Goal: Use online tool/utility: Use online tool/utility

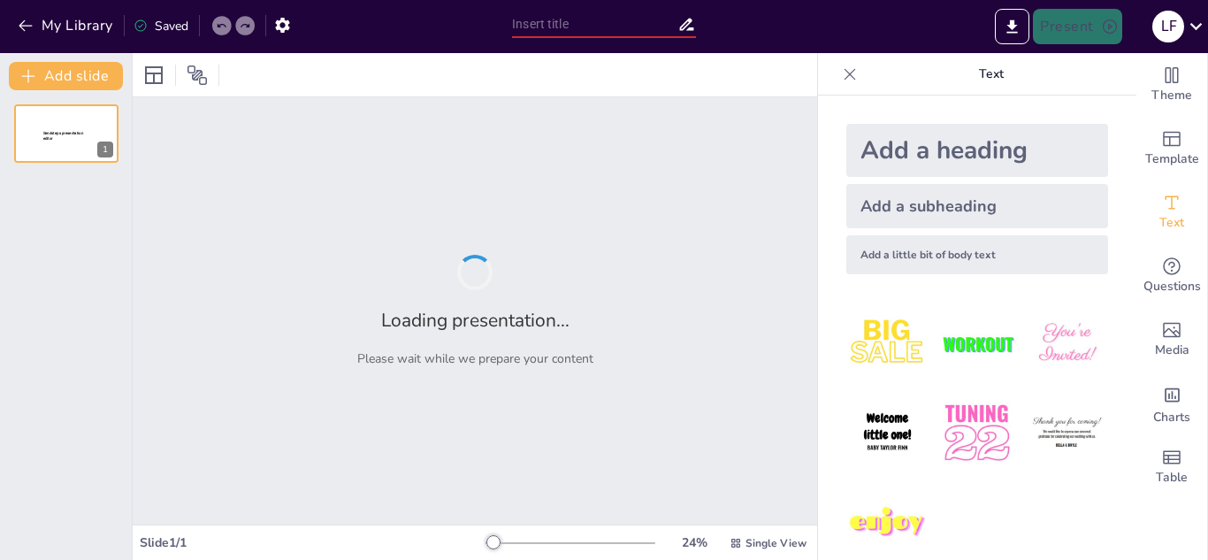
type input "Imported IIAVSISO19011.pptx"
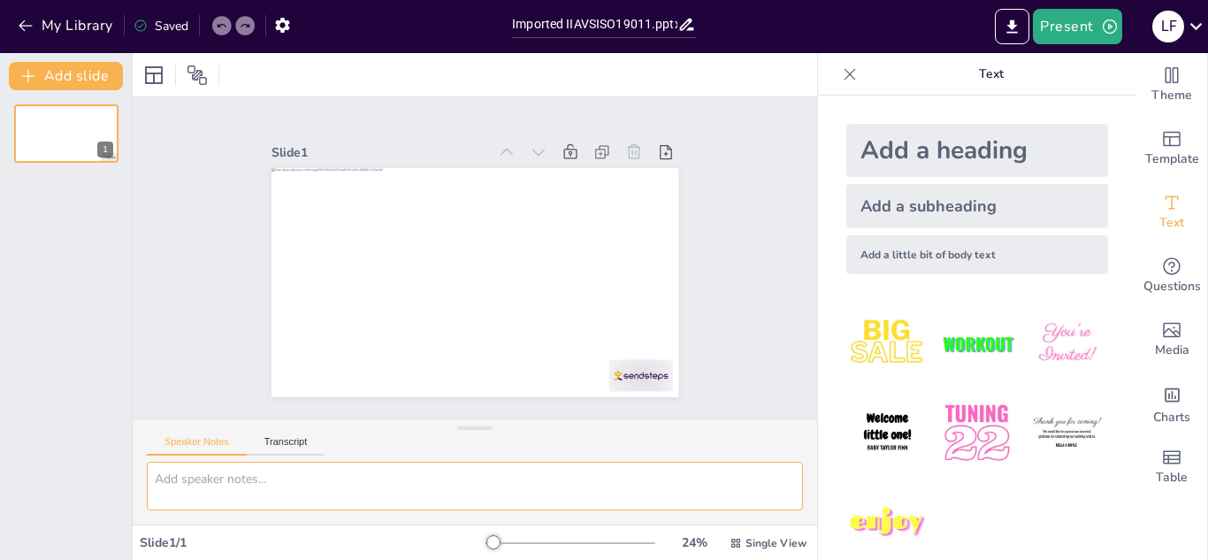
click at [265, 485] on textarea at bounding box center [475, 485] width 656 height 49
type textarea "q"
click at [441, 476] on textarea "better my presentation, more clean, and visual light" at bounding box center [475, 485] width 656 height 49
type textarea "better my presentation, more clean, and visual light"
click at [290, 440] on button "Transcript" at bounding box center [286, 445] width 79 height 19
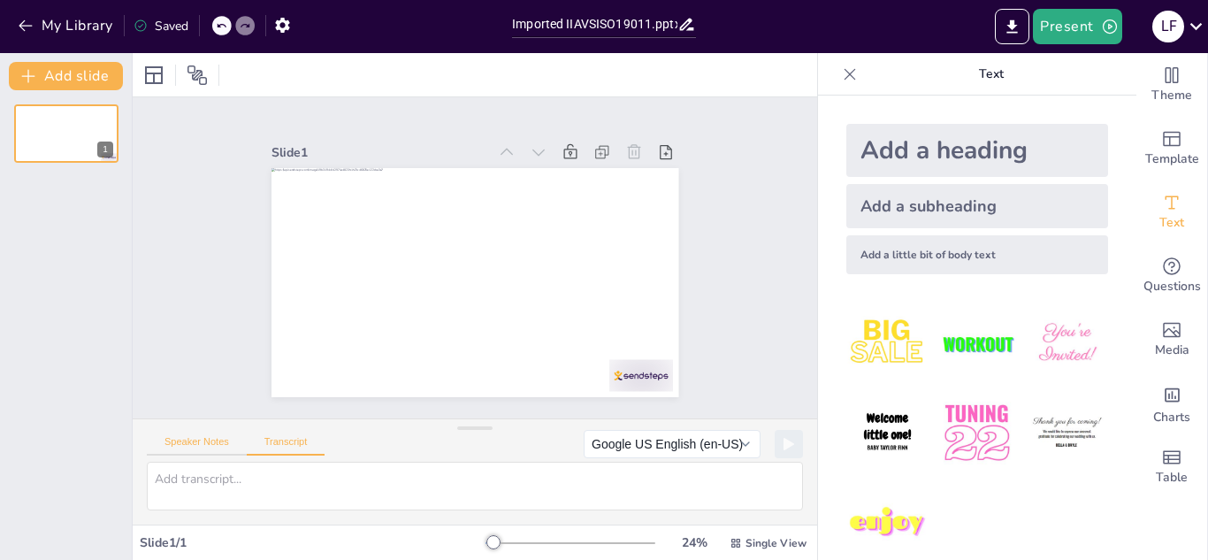
click at [199, 449] on button "Speaker Notes" at bounding box center [197, 445] width 100 height 19
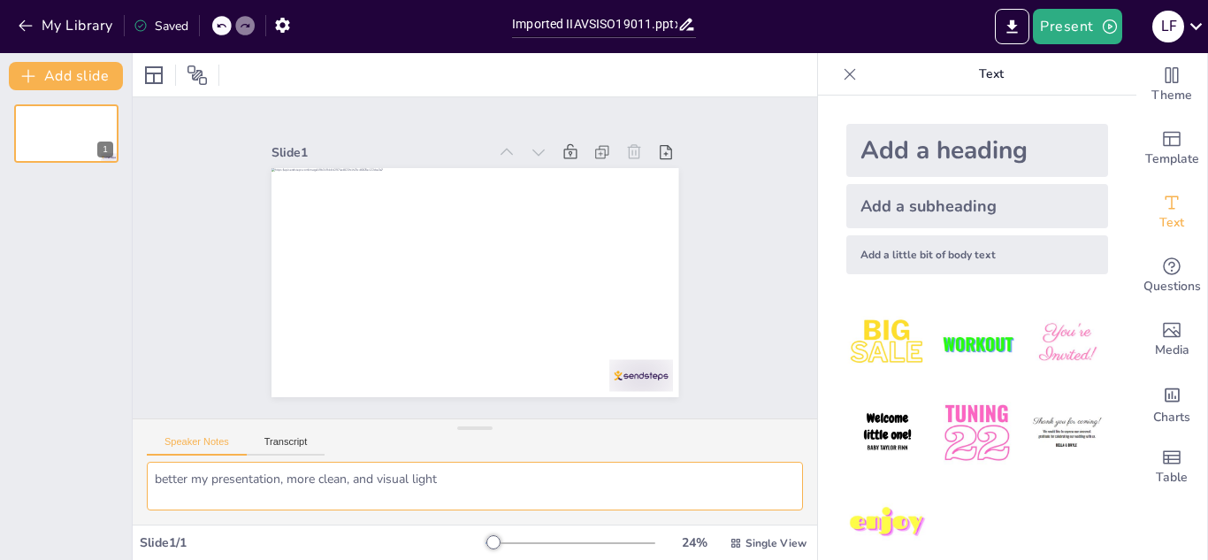
click at [454, 482] on textarea "better my presentation, more clean, and visual light" at bounding box center [475, 485] width 656 height 49
drag, startPoint x: 454, startPoint y: 482, endPoint x: 120, endPoint y: 469, distance: 334.4
click at [120, 469] on div "Document fonts Popular fonts Lato Montserrat Open Sans [PERSON_NAME] Poppins Ra…" at bounding box center [604, 306] width 1208 height 507
